Goal: Task Accomplishment & Management: Complete application form

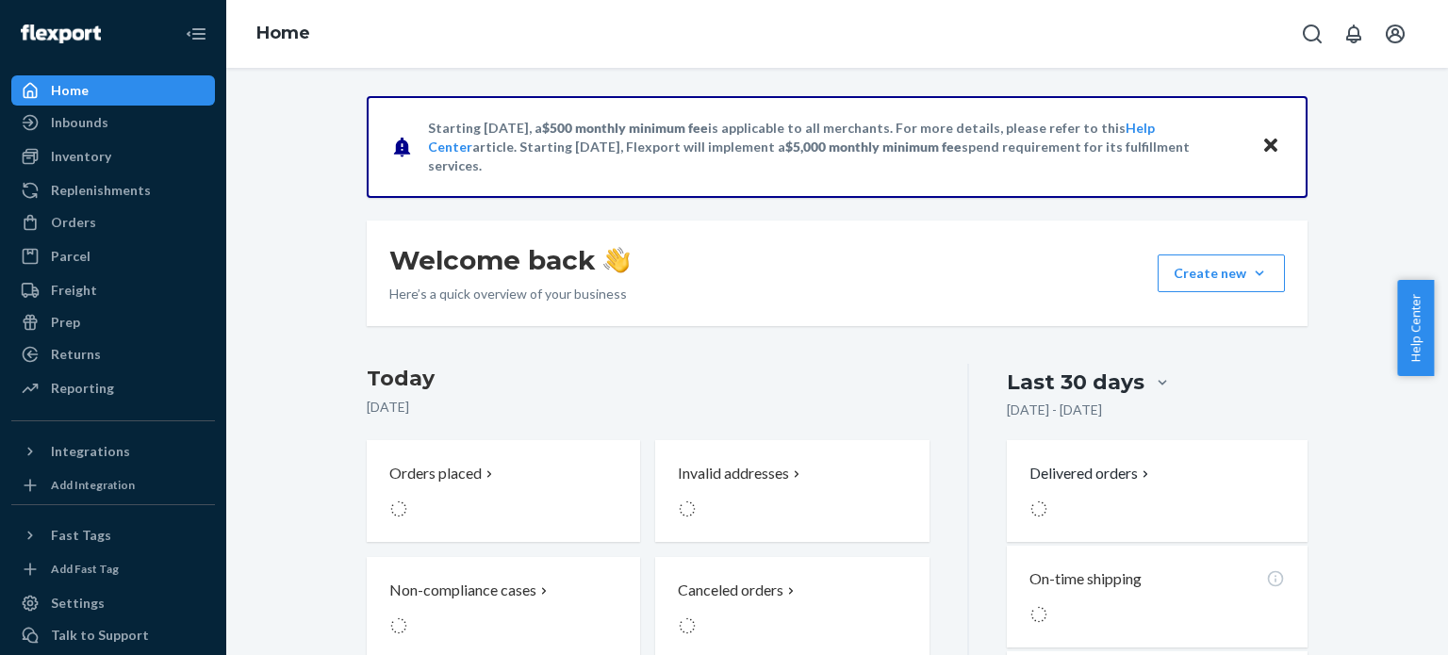
click at [1265, 144] on icon "Close" at bounding box center [1270, 145] width 13 height 13
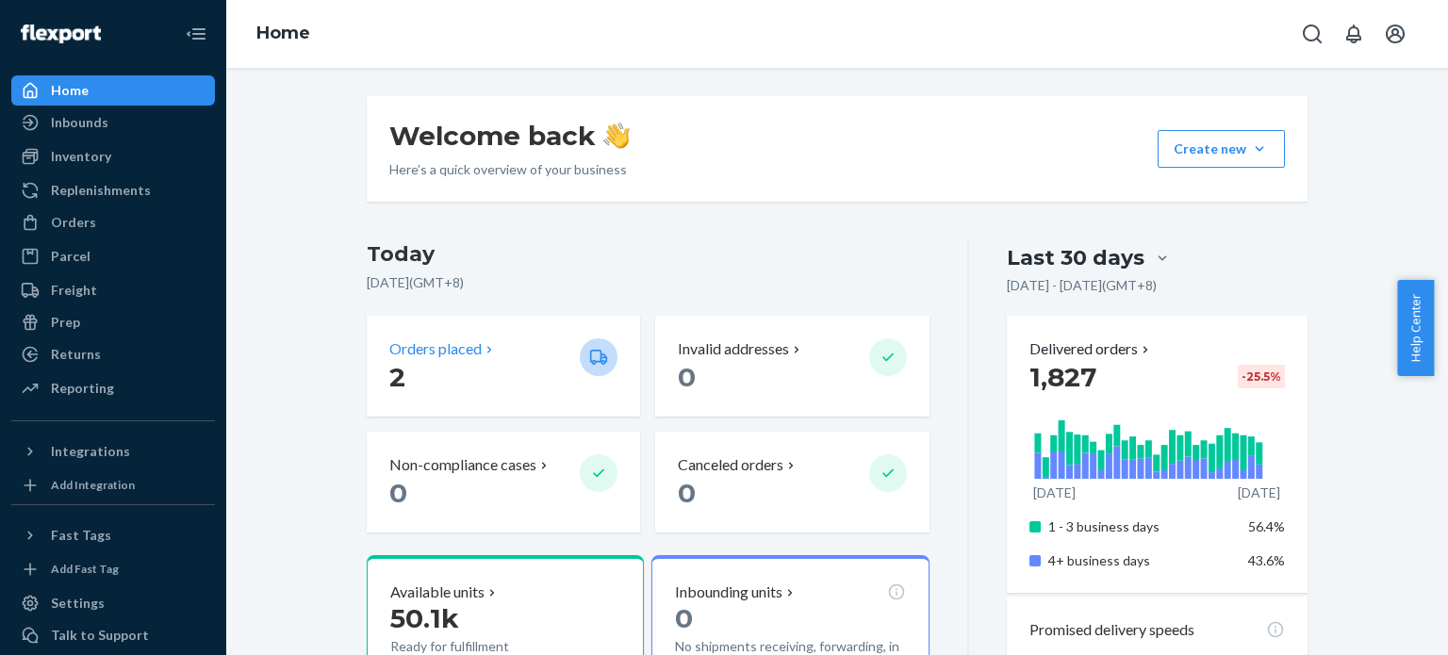
click at [513, 351] on div "Orders placed" at bounding box center [476, 349] width 175 height 22
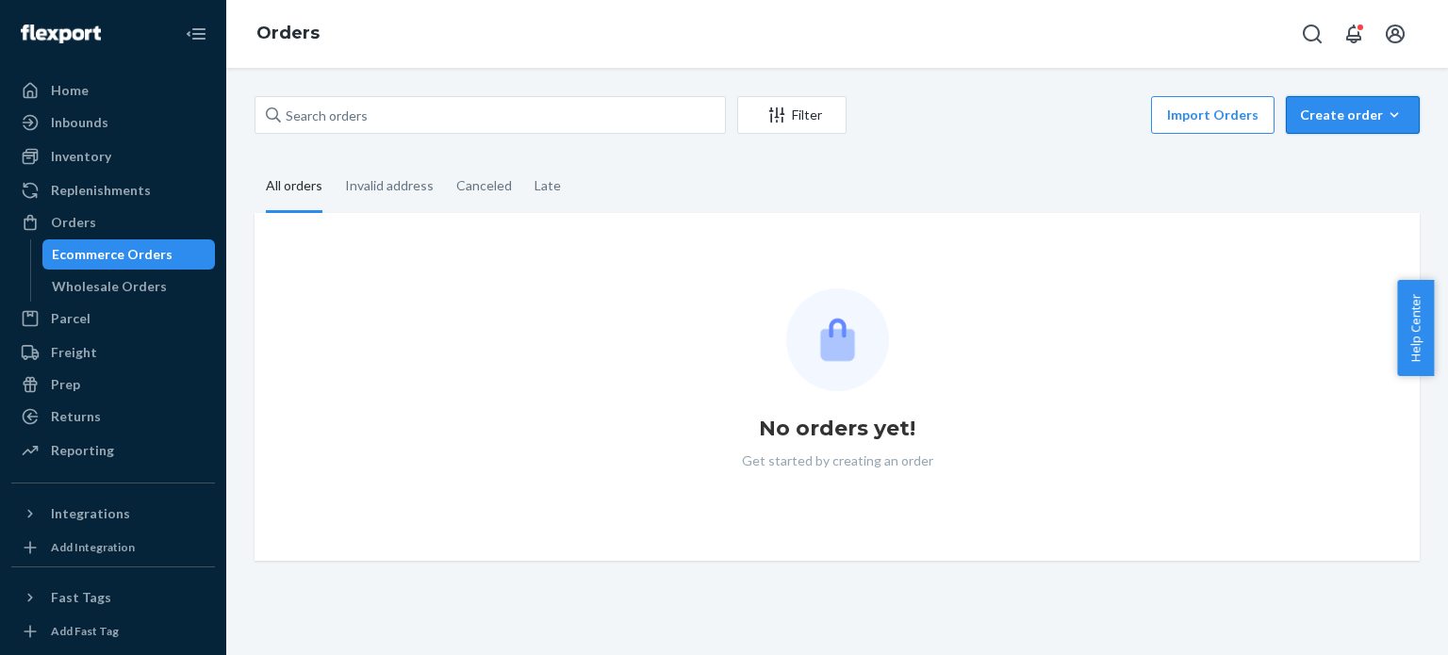
click at [1347, 112] on div "Create order" at bounding box center [1353, 115] width 106 height 19
click at [1346, 156] on span "Ecommerce order" at bounding box center [1363, 160] width 117 height 13
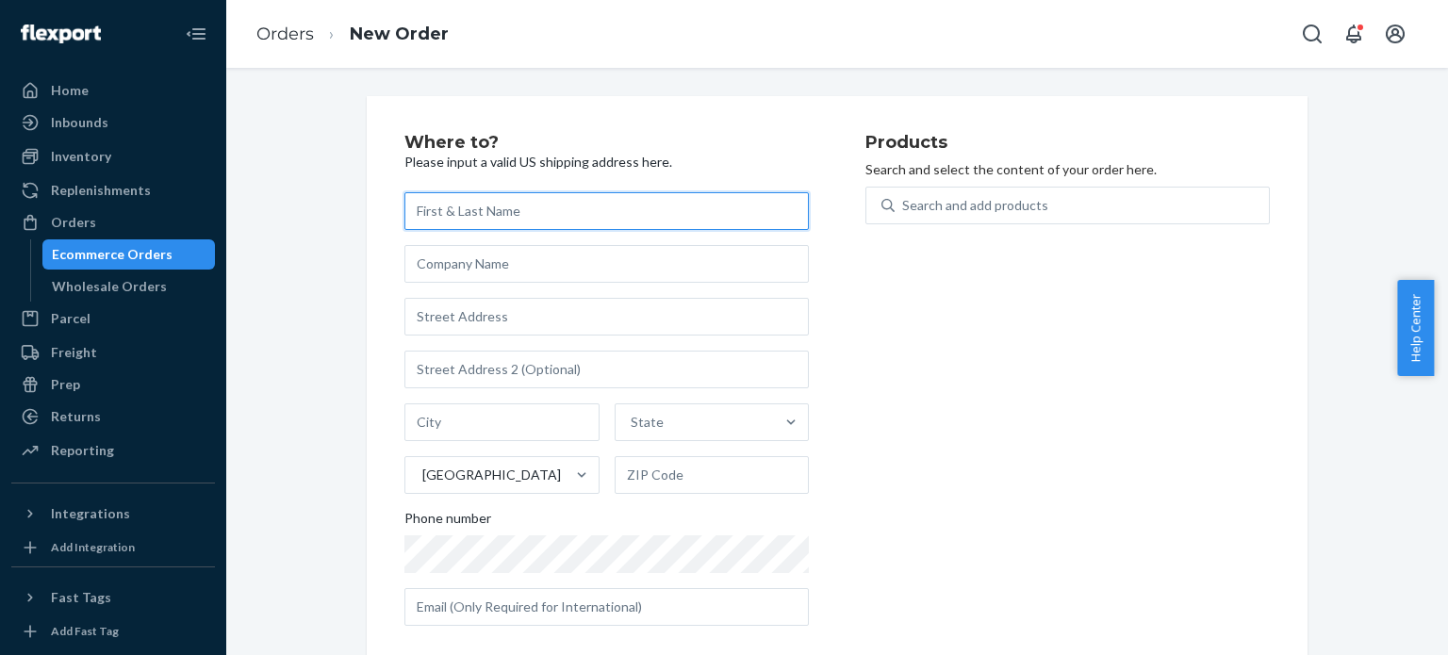
click at [656, 222] on input "text" at bounding box center [606, 211] width 404 height 38
paste input "[PERSON_NAME]"
type input "[PERSON_NAME]"
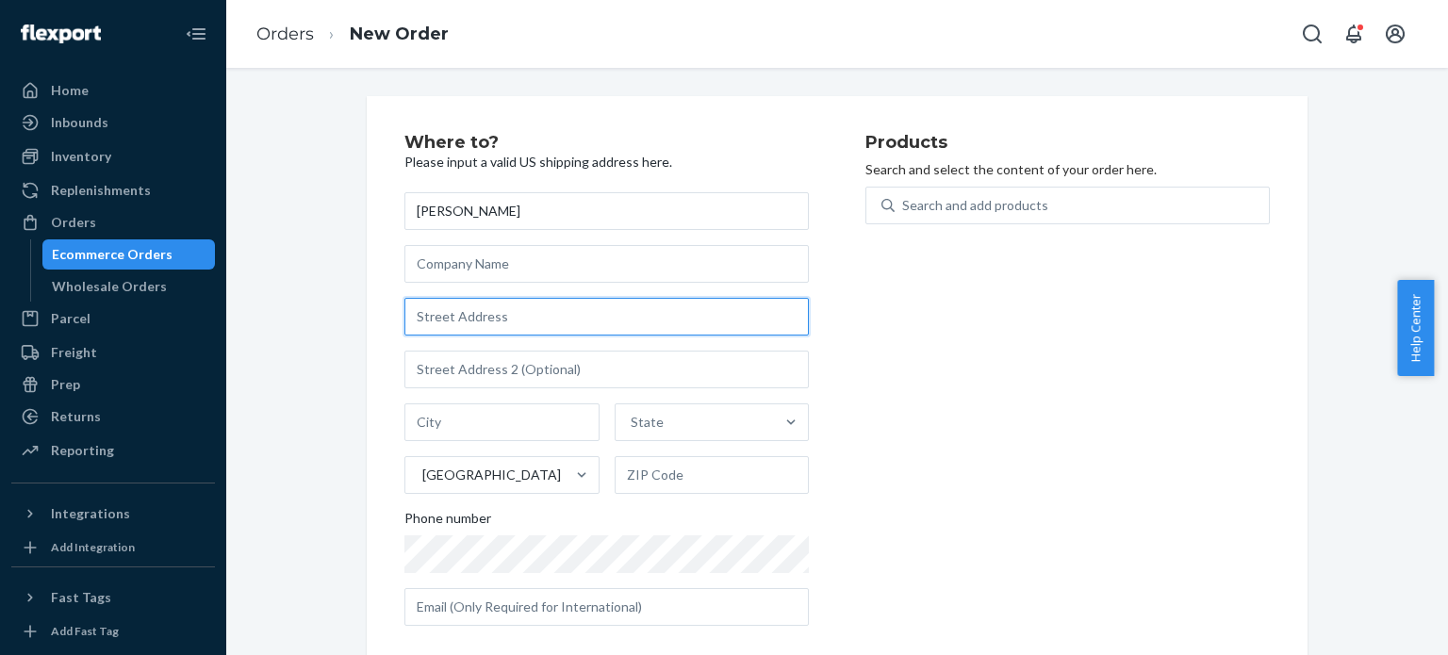
click at [505, 326] on input "text" at bounding box center [606, 317] width 404 height 38
paste input "[STREET_ADDRESS][PERSON_NAME]"
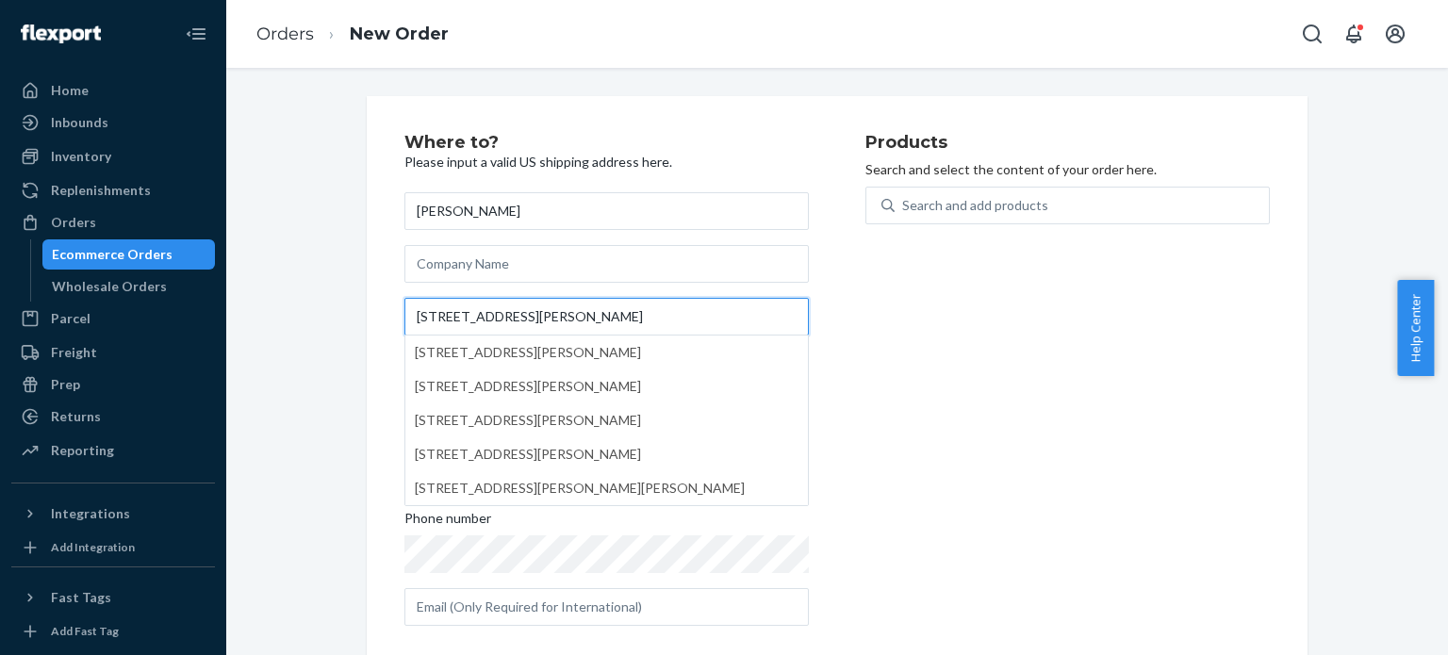
type input "[STREET_ADDRESS][PERSON_NAME]"
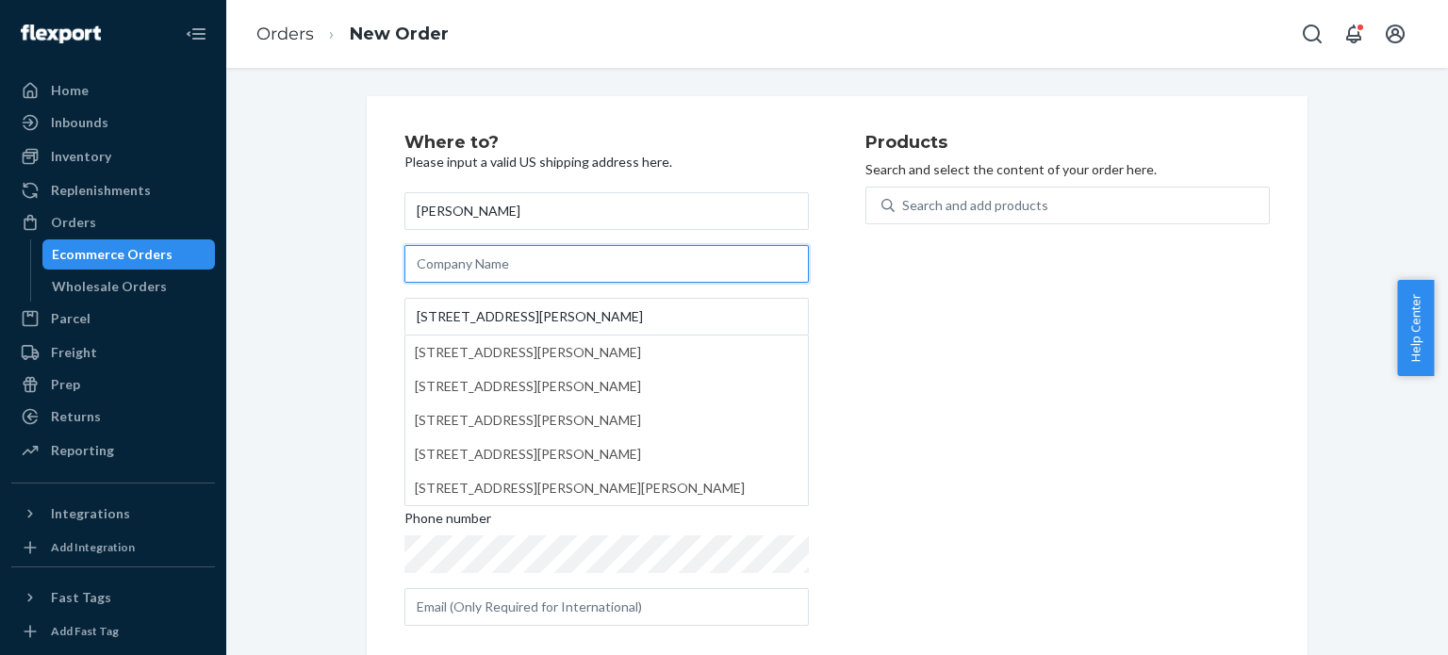
click at [506, 264] on input "text" at bounding box center [606, 264] width 404 height 38
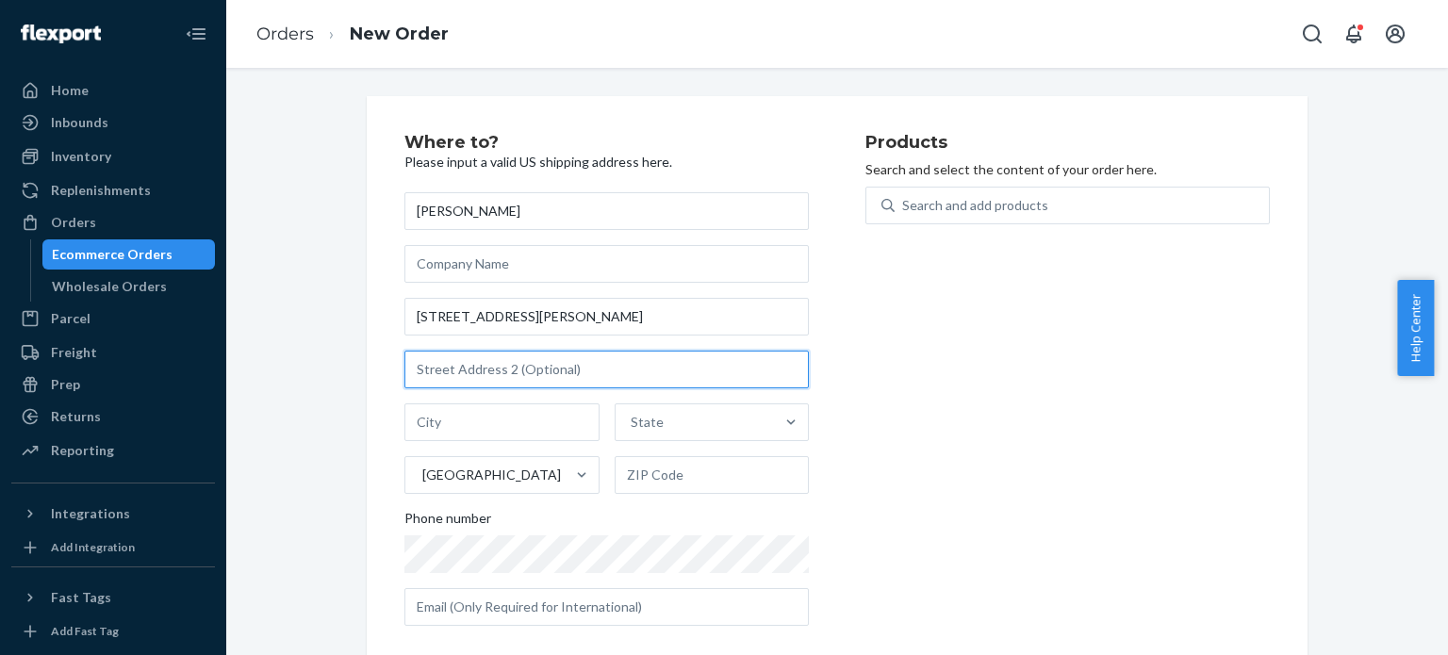
click at [460, 381] on input "text" at bounding box center [606, 370] width 404 height 38
paste input "Stag Post #[GEOGRAPHIC_DATA]"
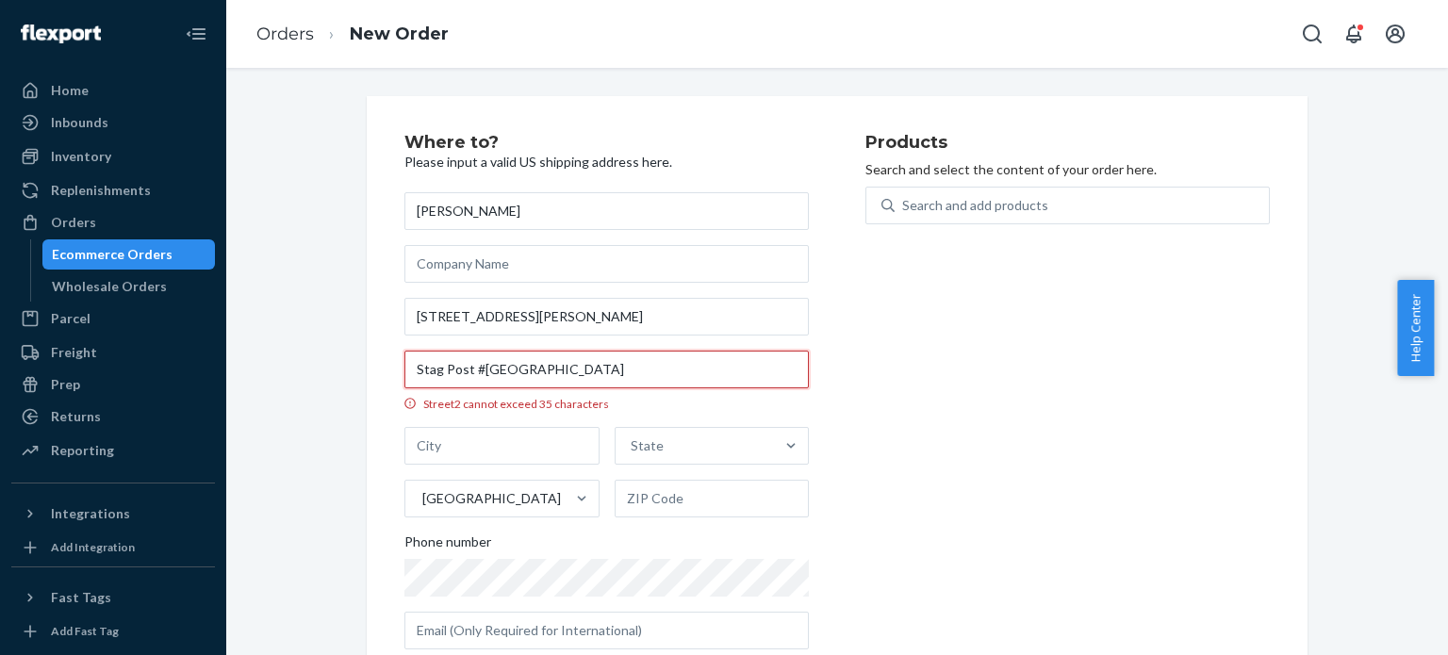
type input "Stag Post #[GEOGRAPHIC_DATA]"
click at [301, 27] on link "Orders" at bounding box center [284, 34] width 57 height 21
